Goal: Complete application form: Complete application form

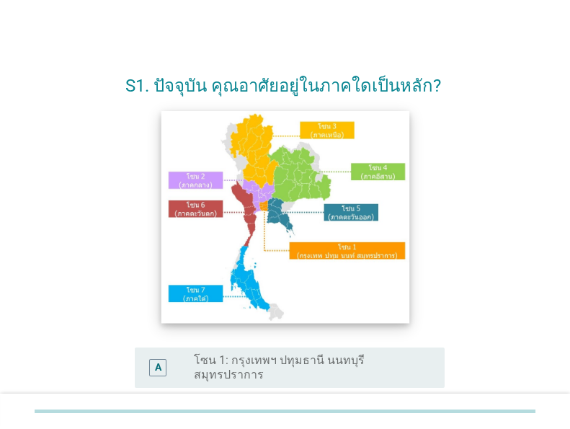
scroll to position [115, 0]
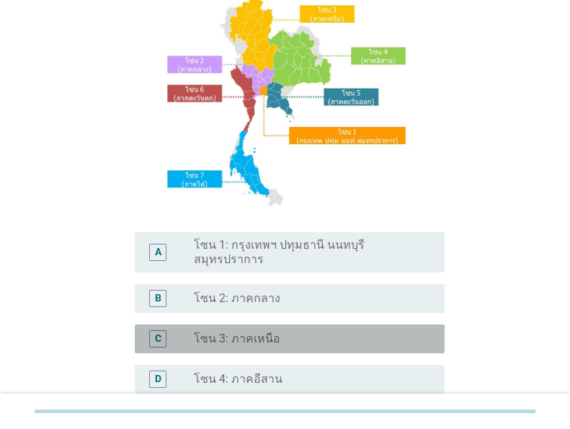
click at [332, 332] on div "radio_button_unchecked โซน 3: ภาคเหนือ" at bounding box center [308, 339] width 228 height 14
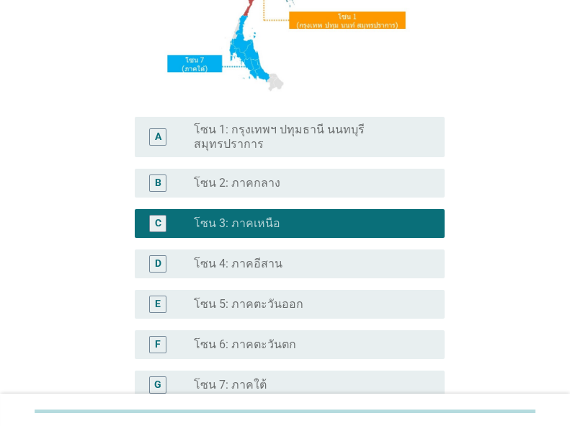
scroll to position [369, 0]
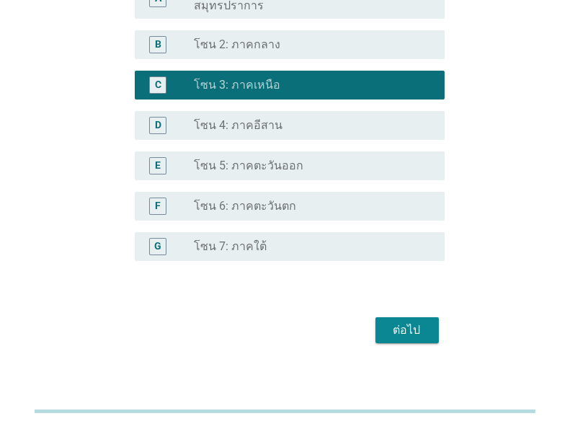
click at [404, 328] on button "ต่อไป" at bounding box center [407, 330] width 63 height 26
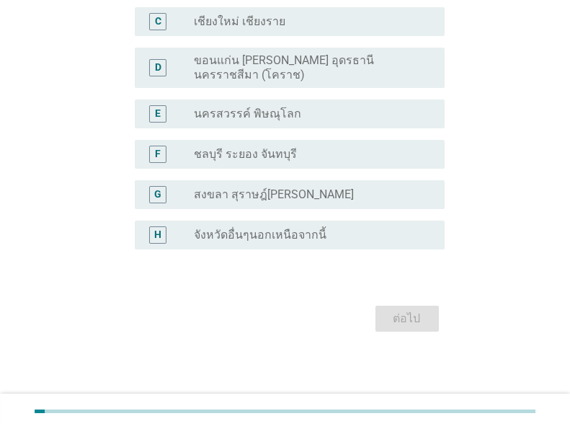
scroll to position [0, 0]
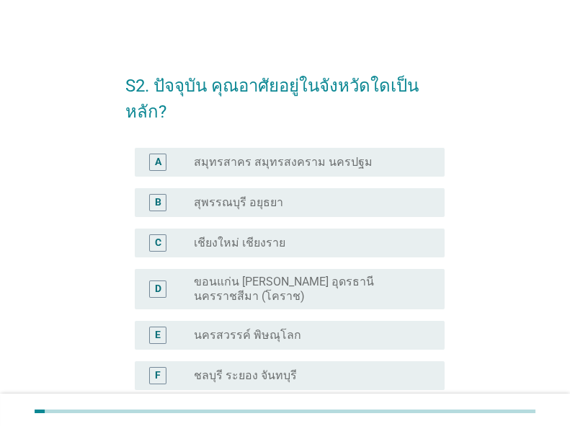
click at [297, 243] on div "radio_button_unchecked เชียงใหม่ เชียงราย" at bounding box center [308, 243] width 228 height 14
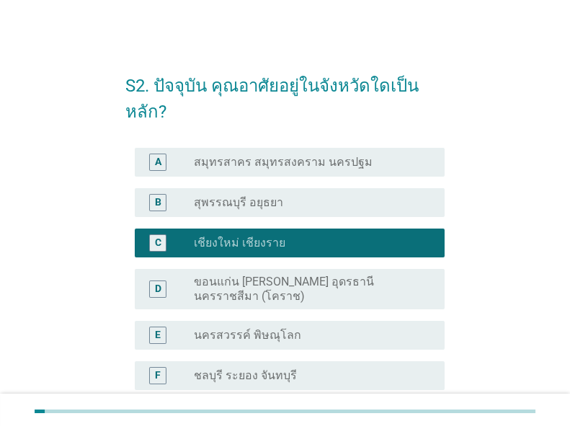
scroll to position [221, 0]
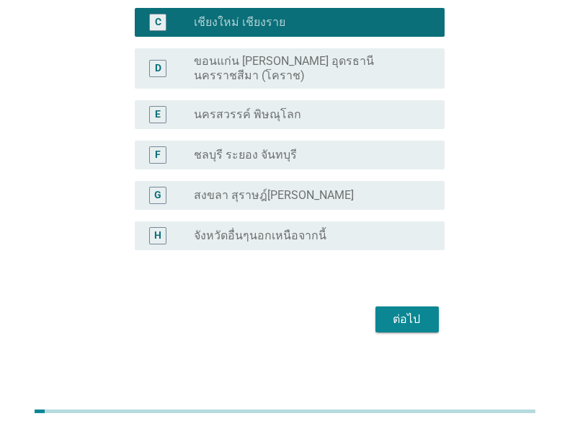
click at [414, 322] on div "ต่อไป" at bounding box center [407, 319] width 40 height 17
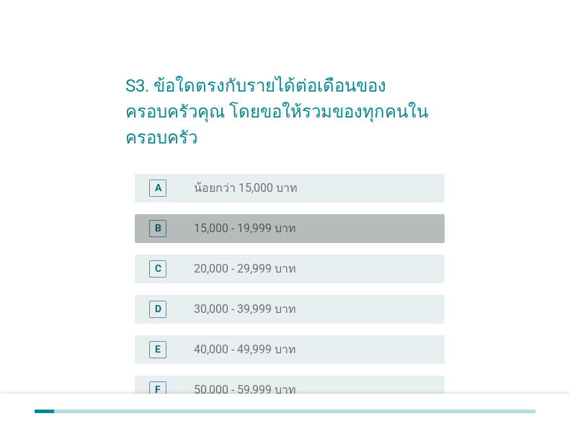
click at [330, 221] on div "radio_button_unchecked 15,000 - 19,999 บาท" at bounding box center [308, 228] width 228 height 14
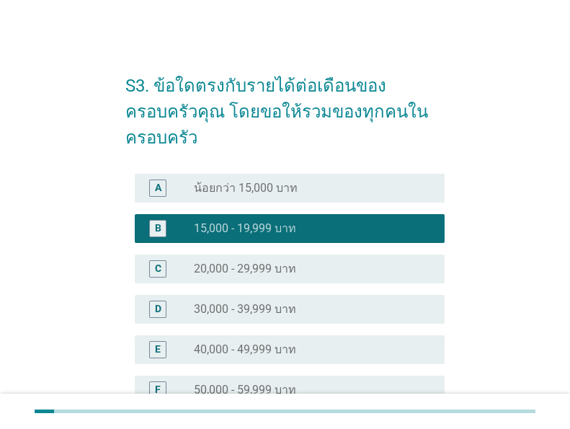
scroll to position [330, 0]
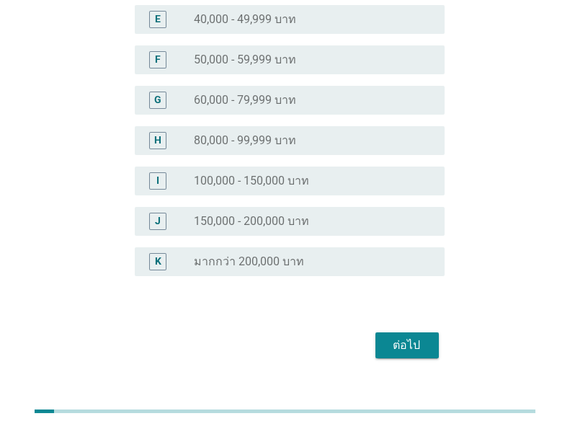
click at [397, 337] on div "ต่อไป" at bounding box center [407, 345] width 40 height 17
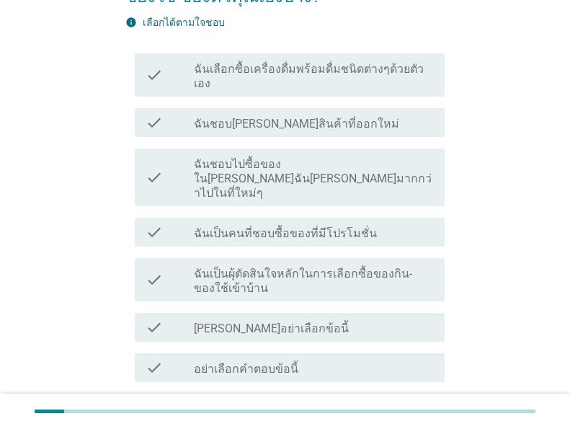
scroll to position [231, 0]
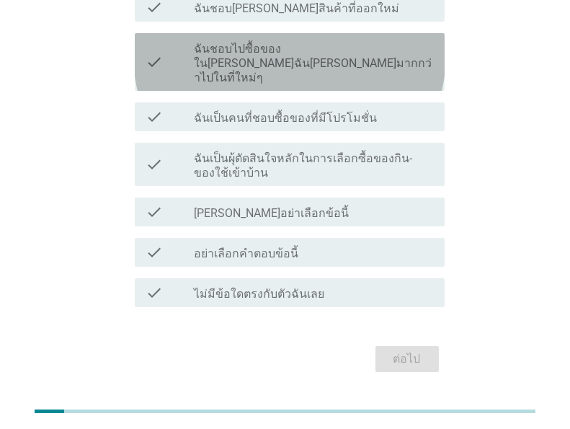
click at [360, 42] on label "ฉันชอบไปซื้อของใน[PERSON_NAME]ฉัน[PERSON_NAME]มากกว่าไปในที่ใหม่ๆ" at bounding box center [313, 63] width 239 height 43
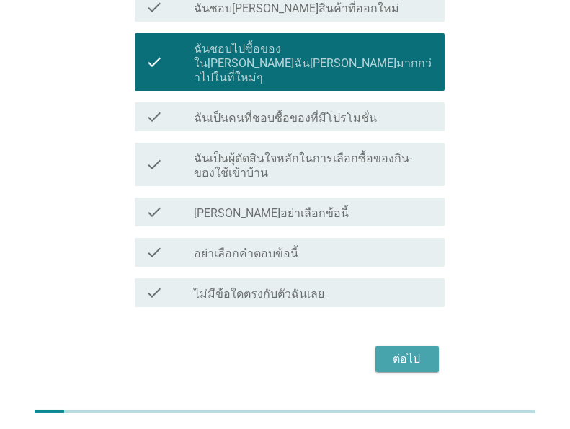
click at [416, 351] on div "ต่อไป" at bounding box center [407, 359] width 40 height 17
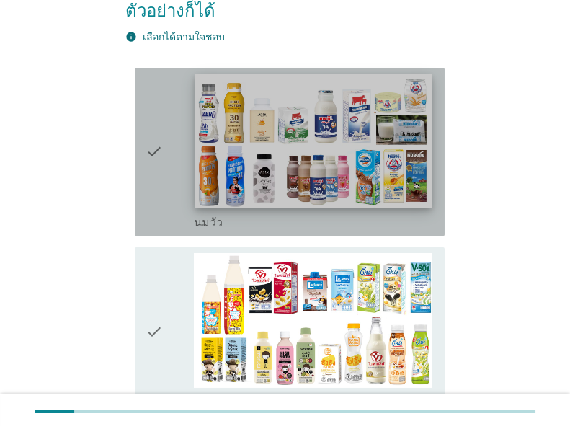
click at [283, 131] on img at bounding box center [313, 140] width 237 height 133
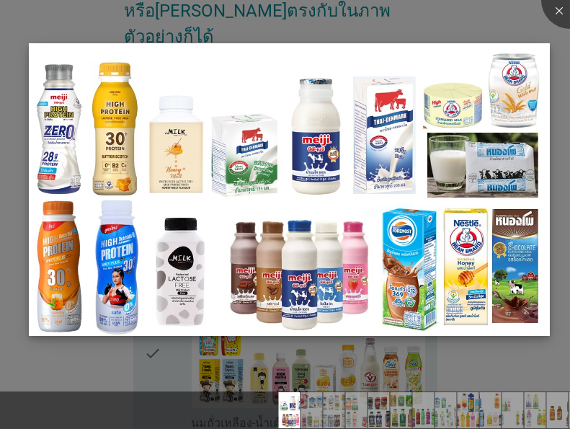
click at [286, 87] on img at bounding box center [289, 190] width 521 height 294
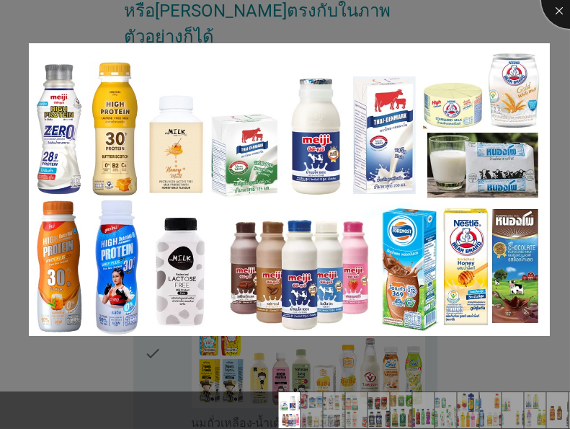
click at [552, 9] on div at bounding box center [571, 0] width 58 height 58
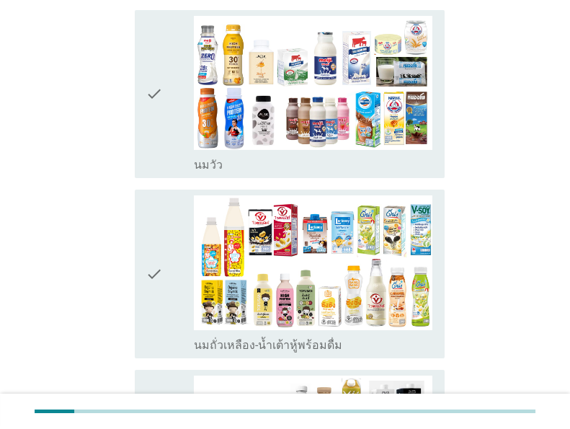
scroll to position [346, 0]
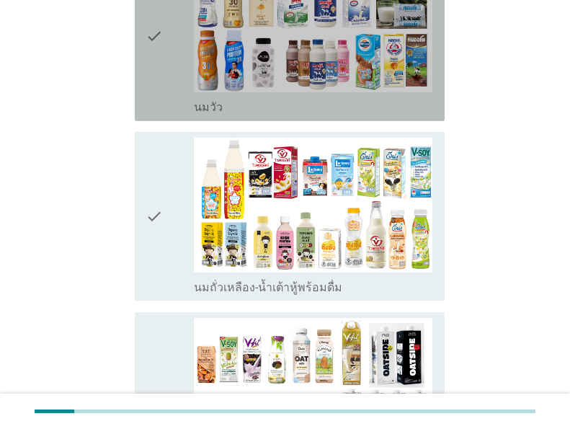
click at [160, 32] on icon "check" at bounding box center [154, 36] width 17 height 157
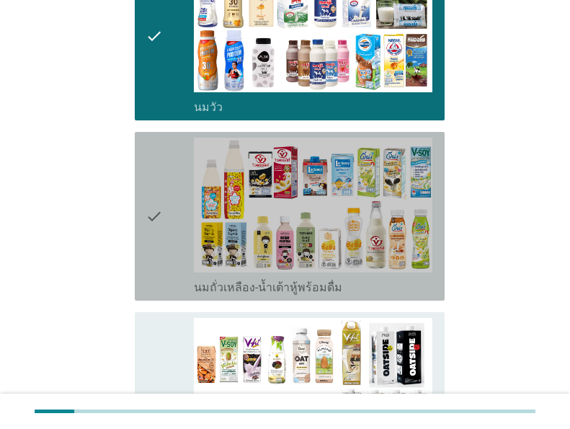
click at [157, 186] on icon "check" at bounding box center [154, 216] width 17 height 157
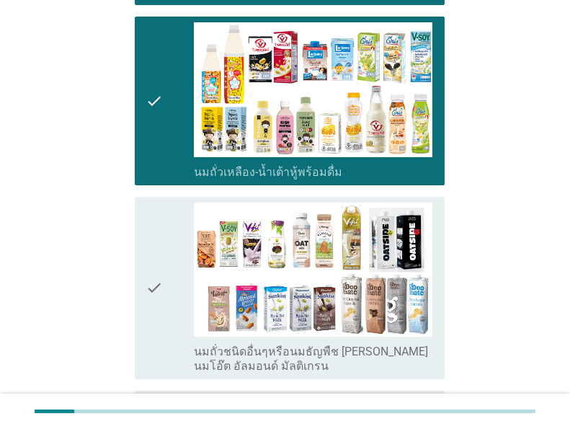
scroll to position [519, 0]
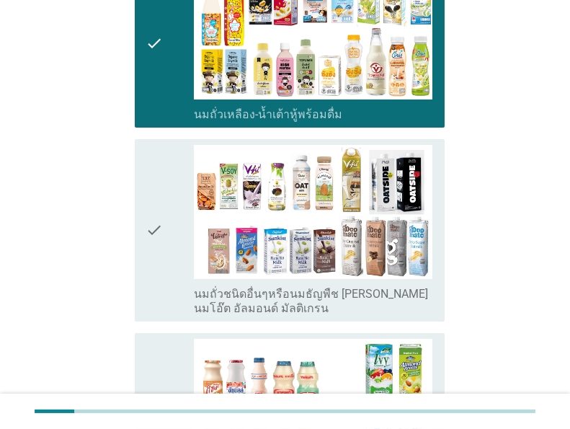
click at [153, 200] on icon "check" at bounding box center [154, 231] width 17 height 172
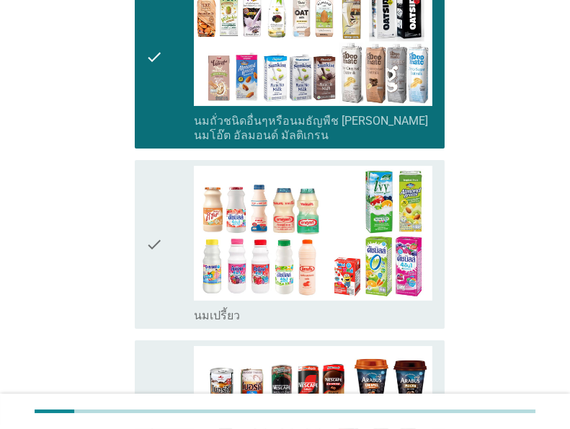
scroll to position [750, 0]
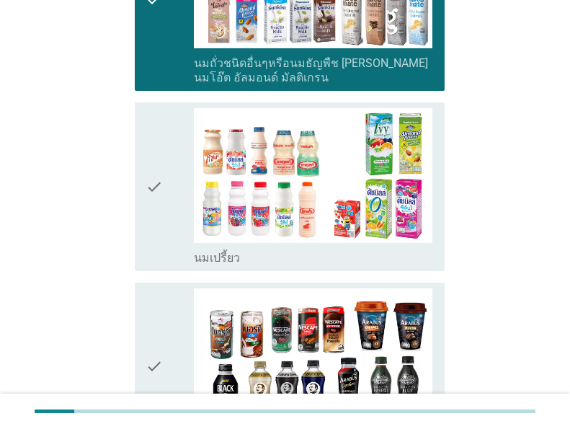
click at [153, 196] on icon "check" at bounding box center [154, 186] width 17 height 157
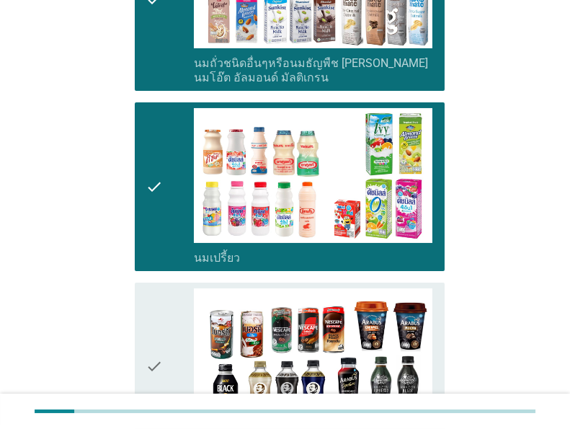
scroll to position [923, 0]
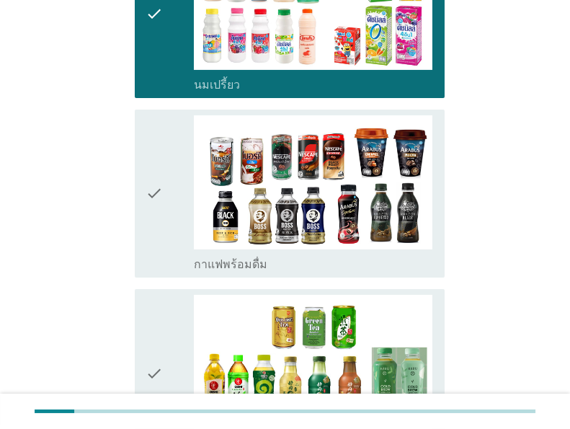
click at [153, 196] on icon "check" at bounding box center [154, 193] width 17 height 157
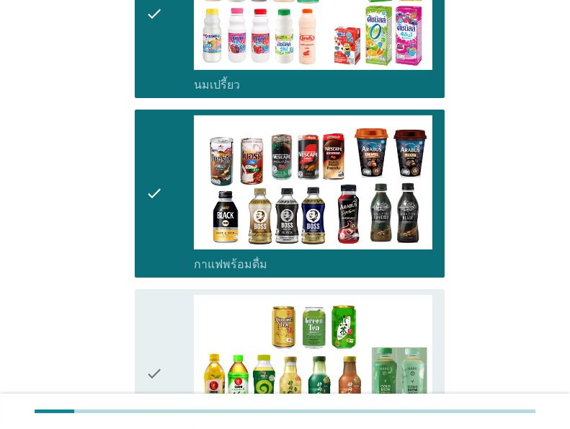
scroll to position [1096, 0]
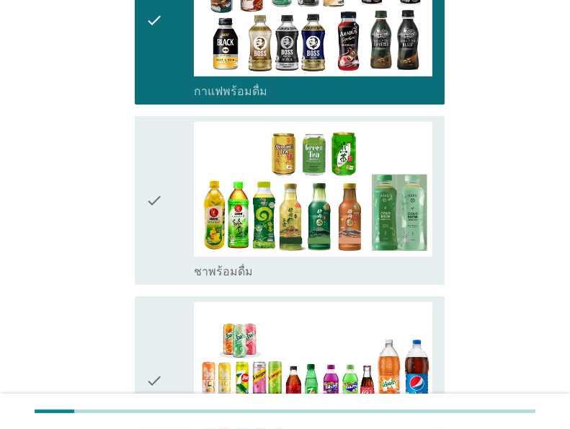
click at [153, 196] on icon "check" at bounding box center [154, 200] width 17 height 157
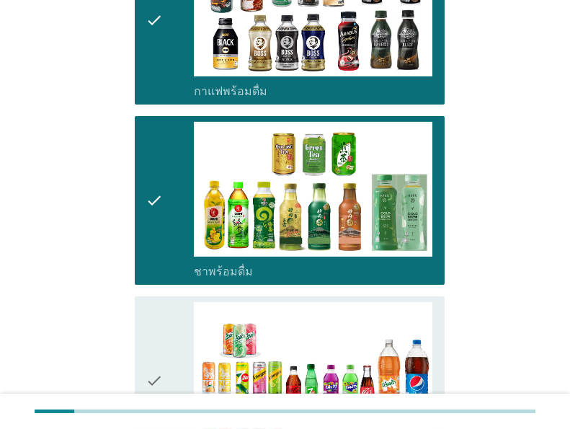
scroll to position [1269, 0]
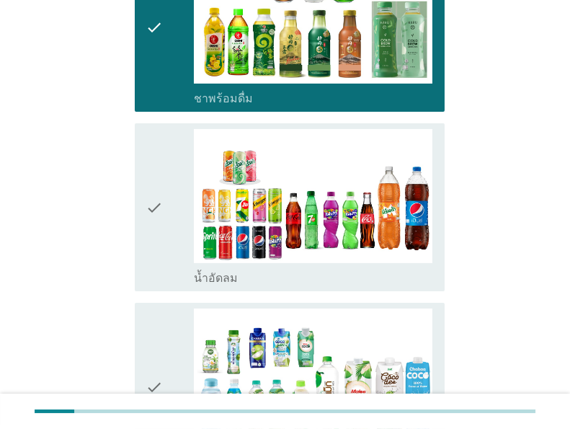
click at [153, 196] on icon "check" at bounding box center [154, 207] width 17 height 157
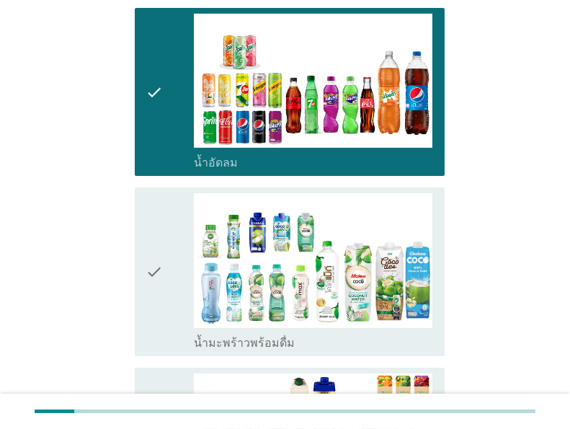
scroll to position [1442, 0]
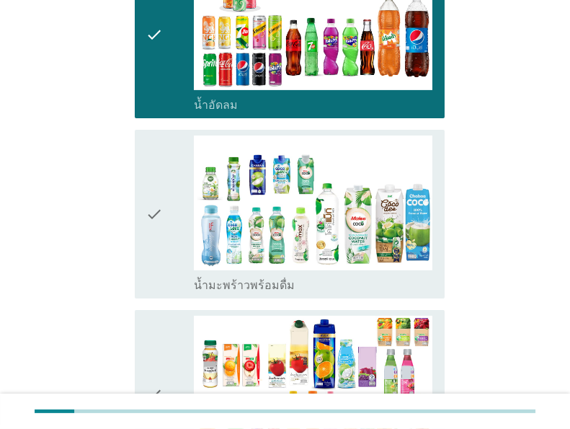
click at [153, 196] on icon "check" at bounding box center [154, 214] width 17 height 157
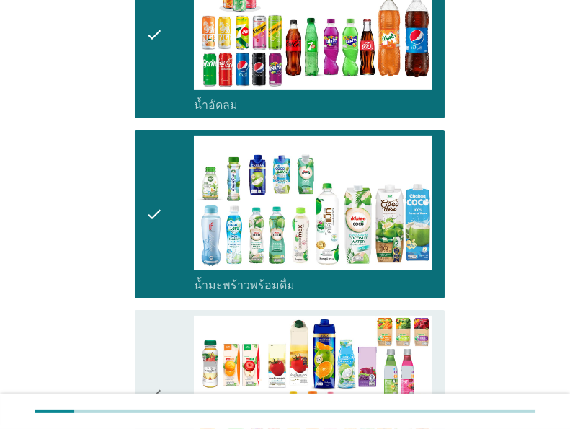
scroll to position [1615, 0]
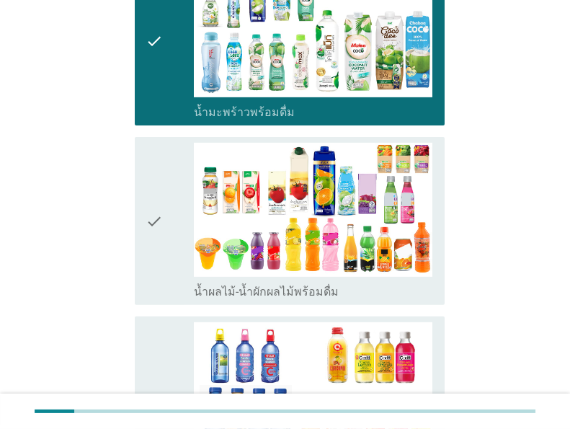
click at [153, 196] on icon "check" at bounding box center [154, 221] width 17 height 157
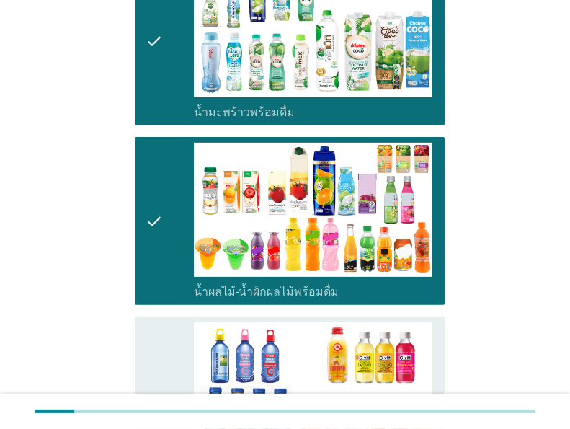
scroll to position [1789, 0]
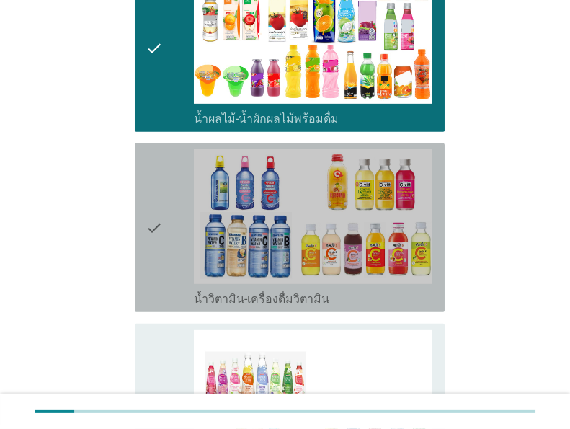
click at [153, 196] on icon "check" at bounding box center [154, 227] width 17 height 157
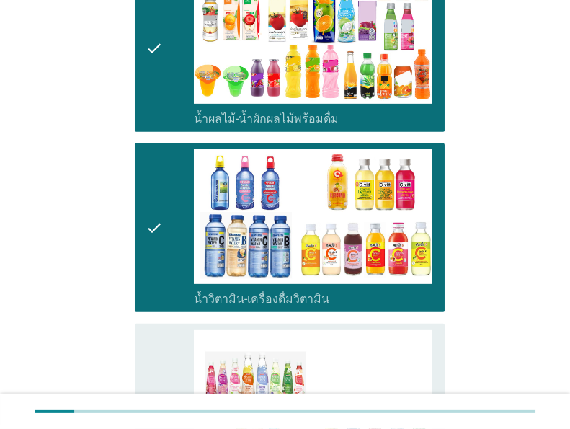
scroll to position [1962, 0]
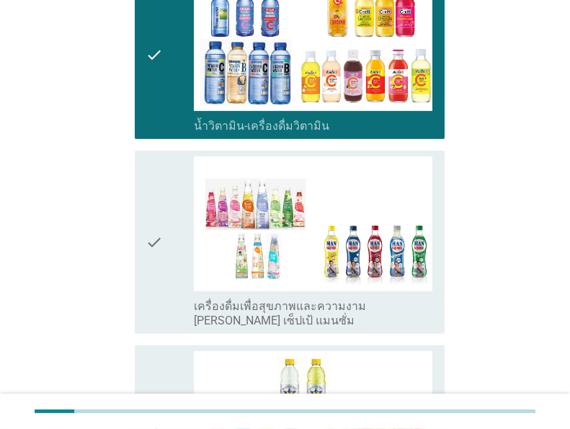
click at [153, 196] on icon "check" at bounding box center [154, 242] width 17 height 172
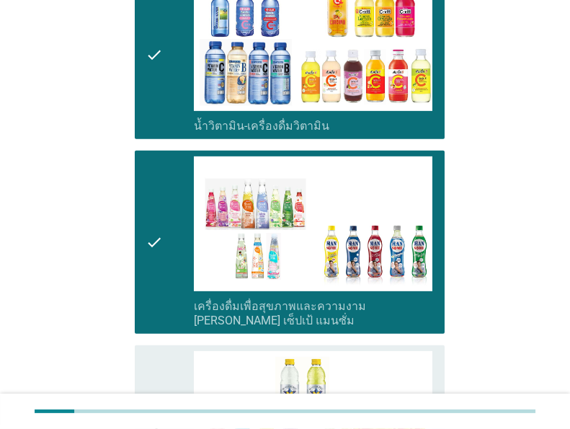
scroll to position [2135, 0]
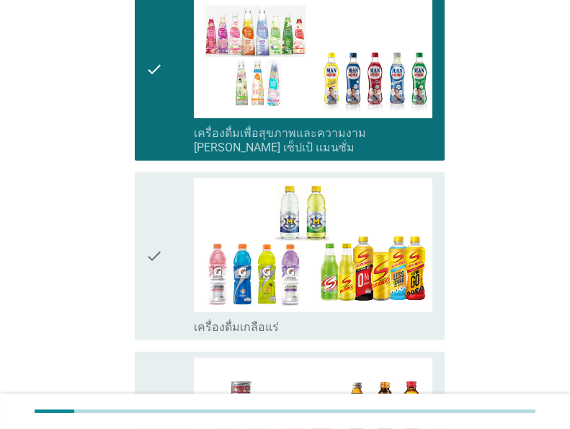
click at [153, 196] on icon "check" at bounding box center [154, 256] width 17 height 157
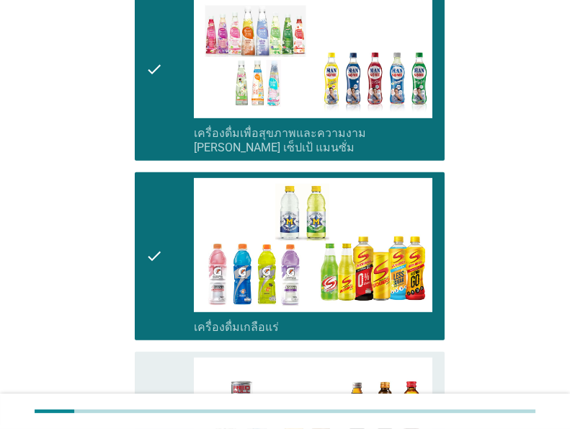
scroll to position [2308, 0]
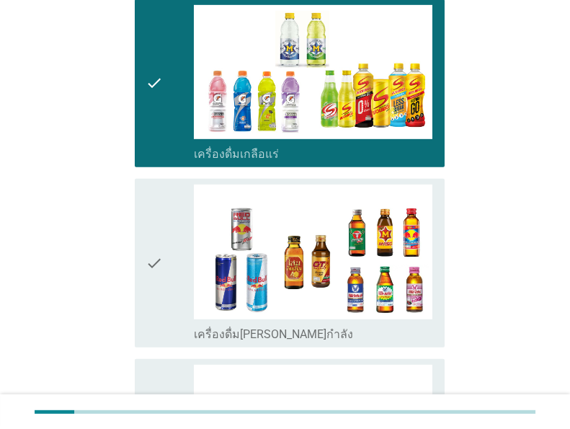
click at [153, 196] on icon "check" at bounding box center [154, 263] width 17 height 157
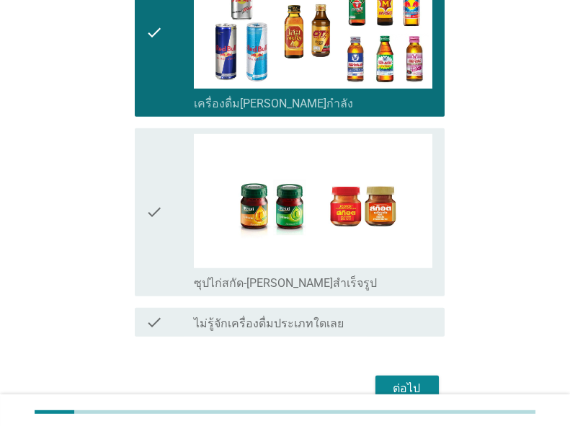
click at [153, 196] on icon "check" at bounding box center [154, 212] width 17 height 157
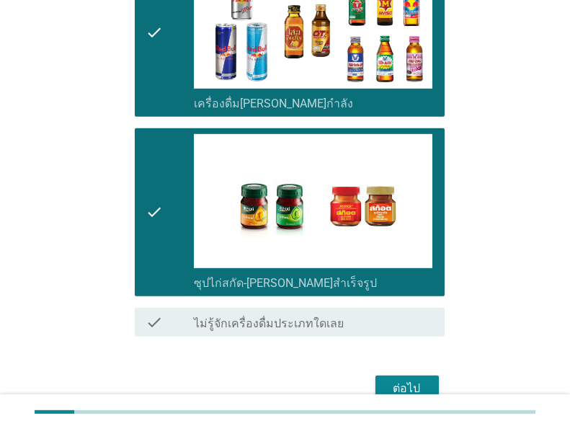
scroll to position [2580, 0]
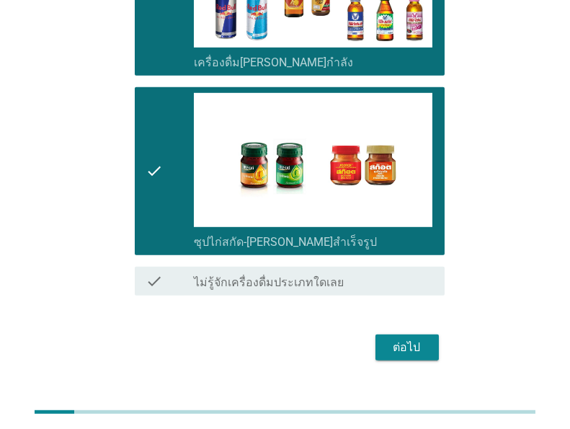
click at [405, 339] on div "ต่อไป" at bounding box center [407, 347] width 40 height 17
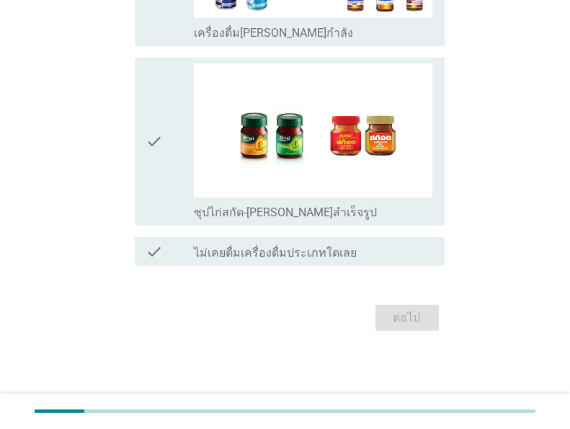
scroll to position [0, 0]
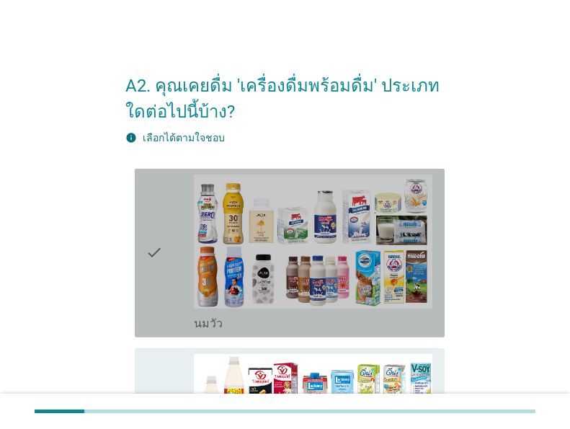
click at [154, 281] on icon "check" at bounding box center [154, 253] width 17 height 157
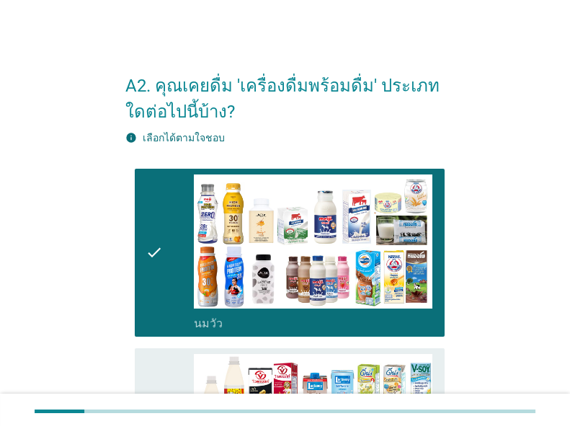
scroll to position [173, 0]
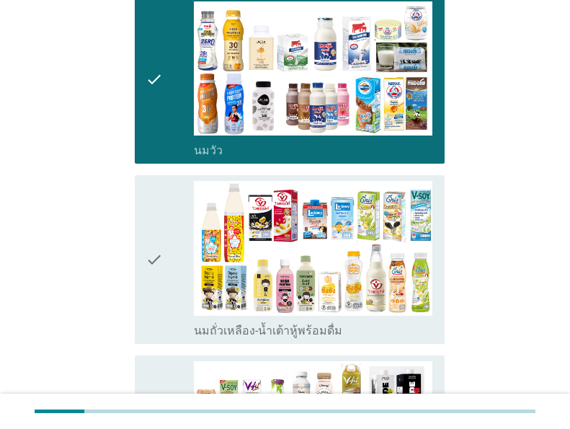
click at [154, 281] on icon "check" at bounding box center [154, 259] width 17 height 157
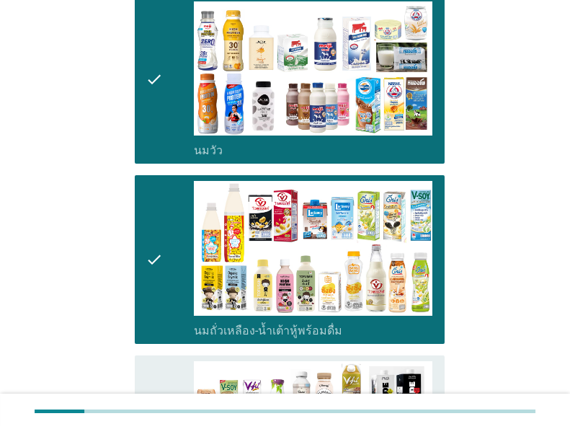
scroll to position [346, 0]
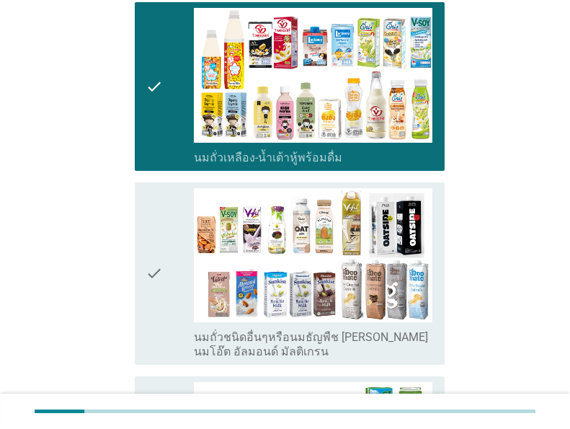
click at [154, 281] on icon "check" at bounding box center [154, 274] width 17 height 172
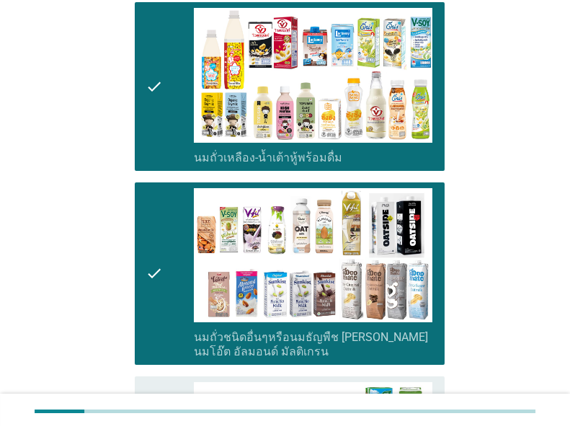
scroll to position [519, 0]
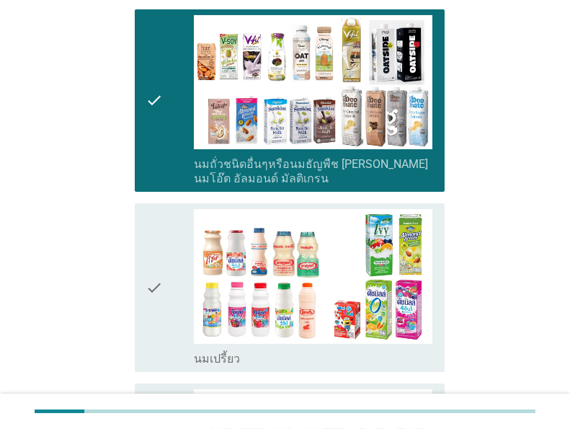
click at [154, 281] on icon "check" at bounding box center [154, 287] width 17 height 157
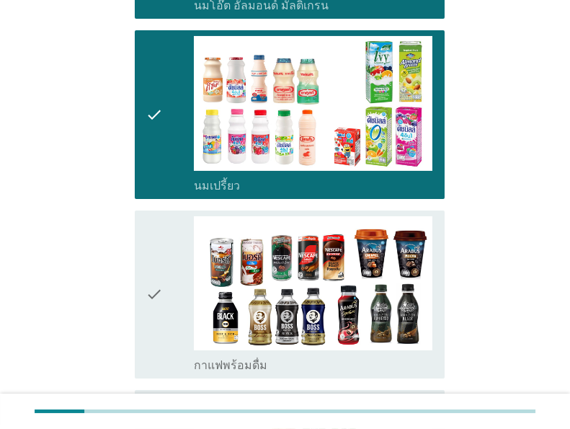
scroll to position [750, 0]
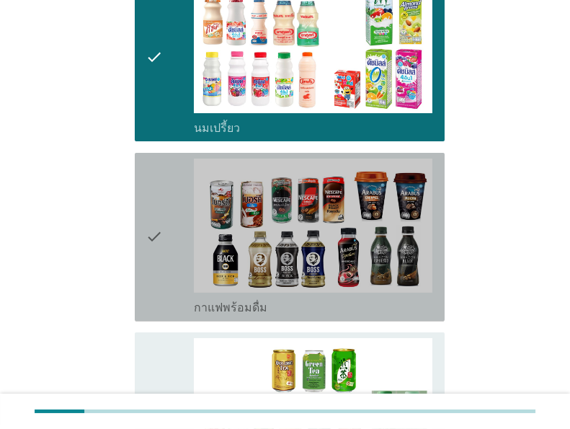
click at [154, 281] on icon "check" at bounding box center [154, 237] width 17 height 157
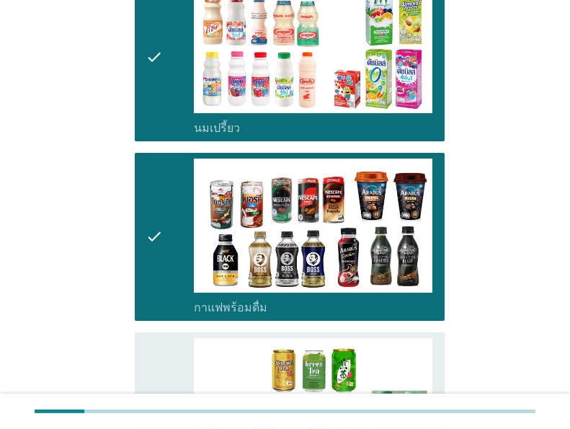
scroll to position [865, 0]
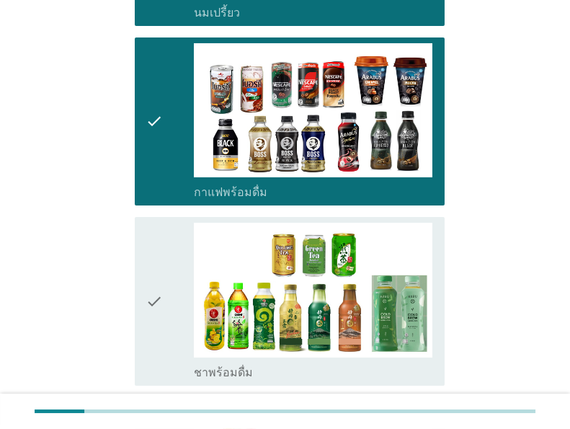
click at [154, 281] on icon "check" at bounding box center [154, 301] width 17 height 157
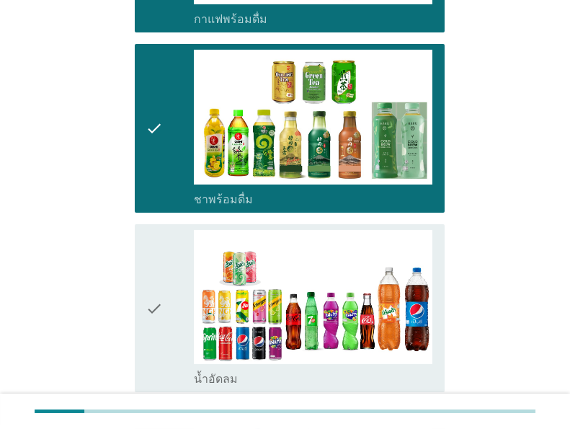
scroll to position [1096, 0]
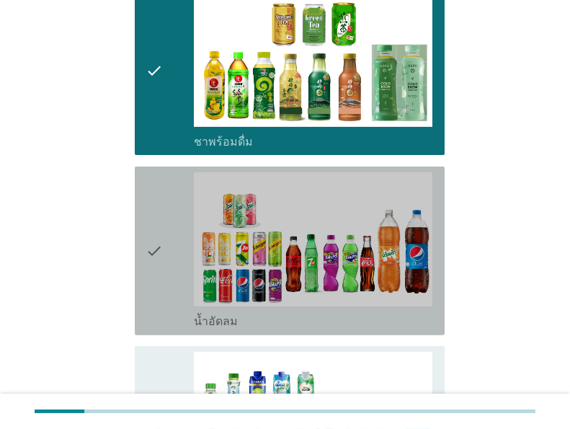
click at [154, 281] on icon "check" at bounding box center [154, 250] width 17 height 157
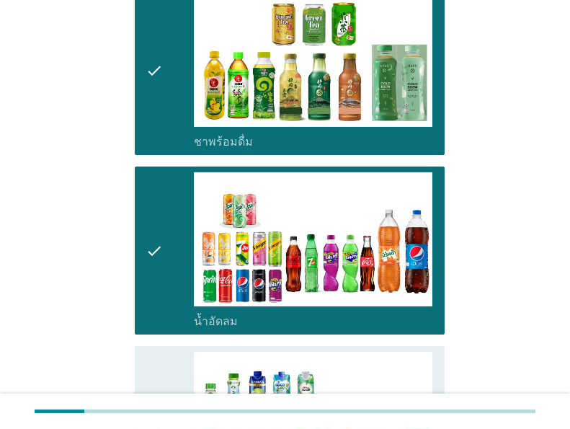
scroll to position [1269, 0]
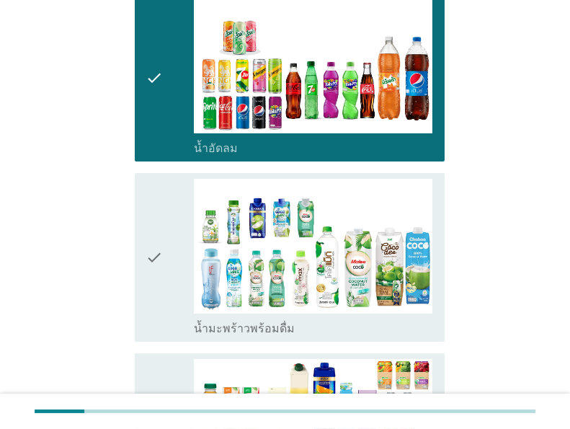
click at [154, 281] on icon "check" at bounding box center [154, 257] width 17 height 157
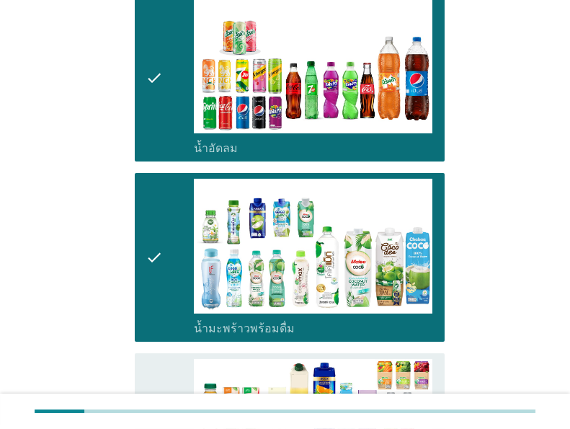
scroll to position [1500, 0]
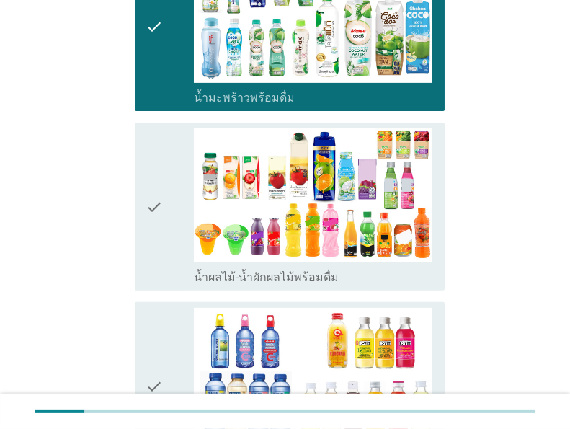
click at [162, 224] on icon "check" at bounding box center [154, 206] width 17 height 157
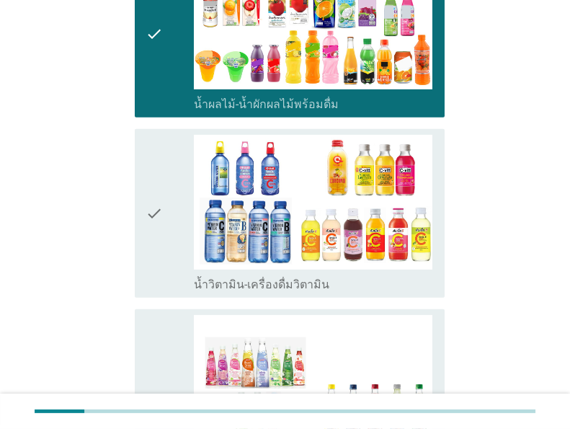
click at [162, 224] on icon "check" at bounding box center [154, 213] width 17 height 157
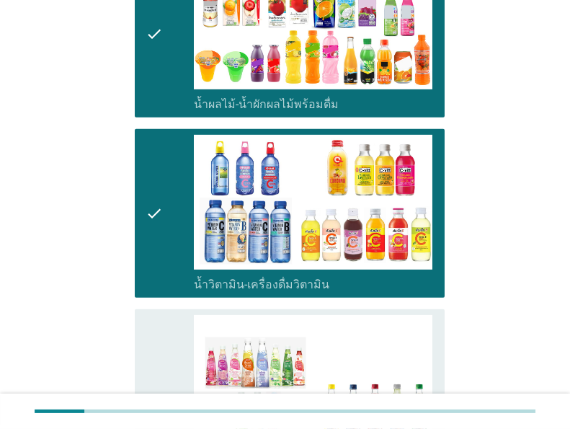
scroll to position [1789, 0]
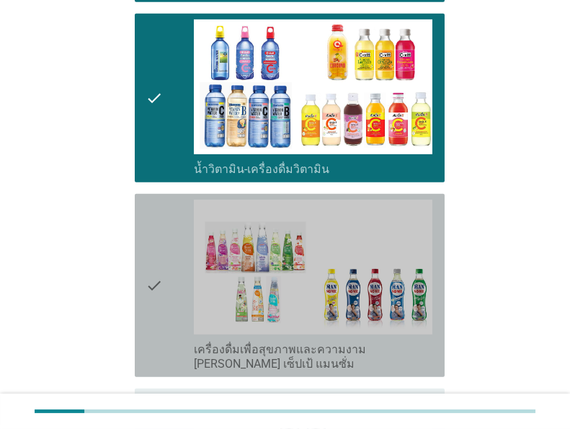
click at [162, 224] on icon "check" at bounding box center [154, 286] width 17 height 172
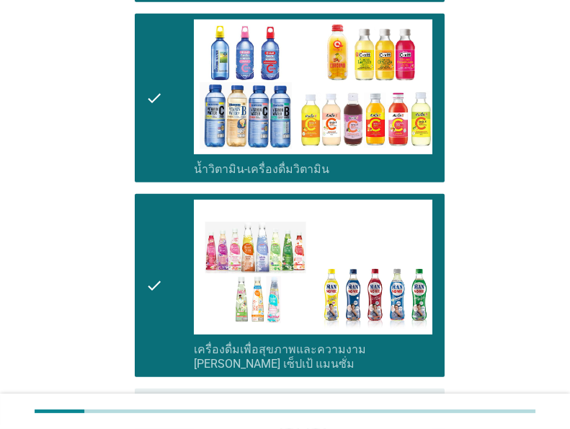
scroll to position [1962, 0]
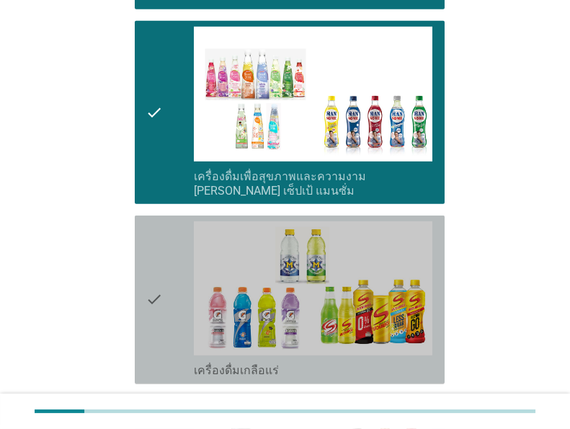
click at [162, 257] on icon "check" at bounding box center [154, 299] width 17 height 157
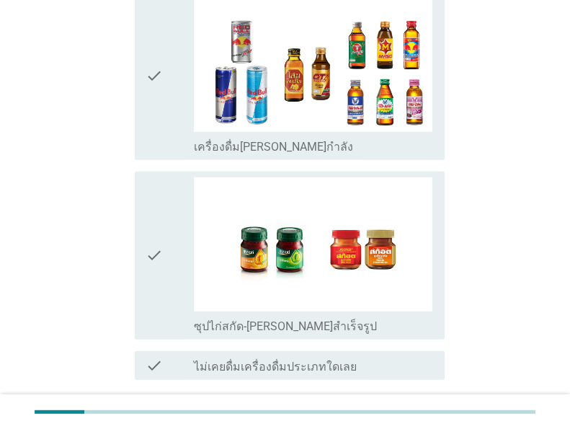
scroll to position [2476, 0]
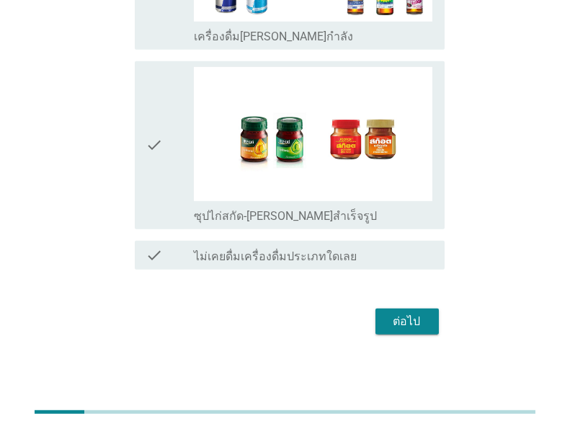
click at [425, 326] on div "ต่อไป" at bounding box center [407, 321] width 40 height 17
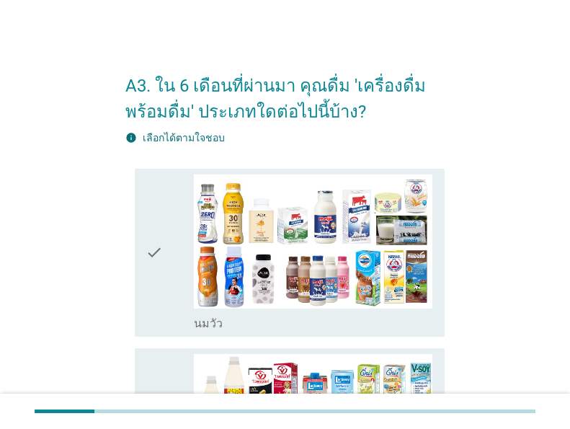
scroll to position [2117, 0]
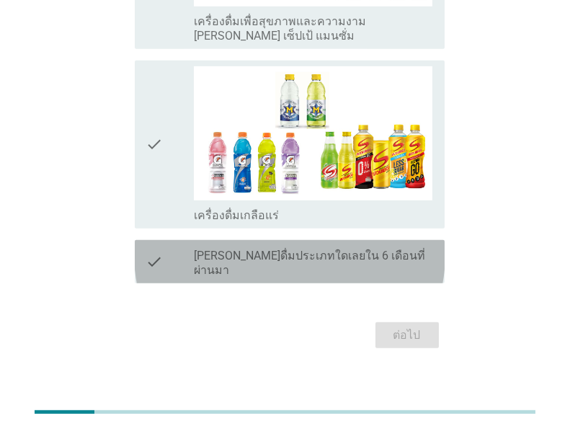
click at [335, 253] on label "[PERSON_NAME]ดื่มประเภทใดเลยใน 6 เดือนที่ผ่านมา" at bounding box center [313, 263] width 239 height 29
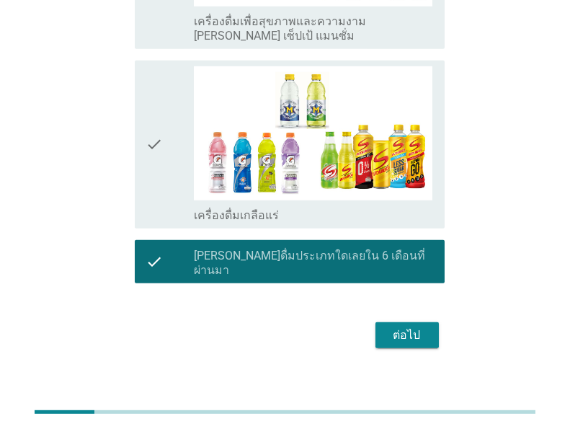
click at [400, 327] on div "ต่อไป" at bounding box center [407, 335] width 40 height 17
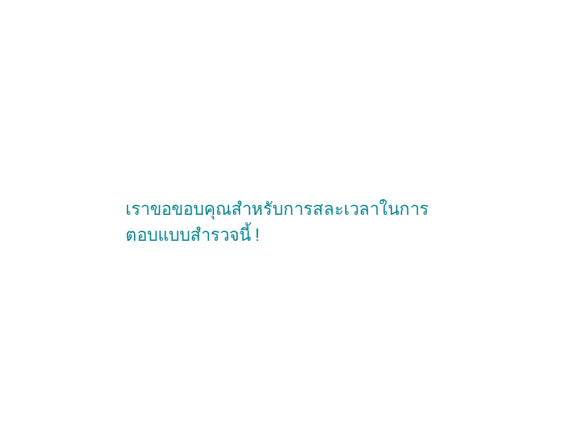
scroll to position [0, 0]
